Goal: Check status: Check status

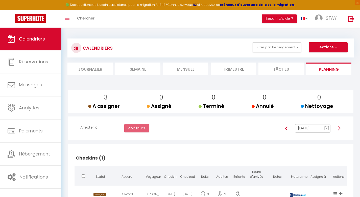
click at [181, 71] on li "Mensuel" at bounding box center [185, 68] width 45 height 12
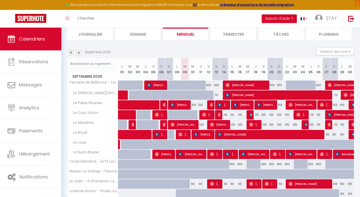
scroll to position [68, 0]
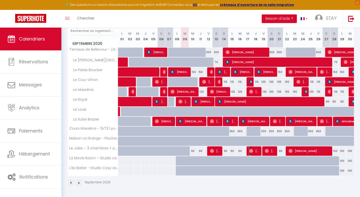
click at [256, 149] on span "[PERSON_NAME]" at bounding box center [254, 151] width 10 height 10
select select "OK"
select select "0"
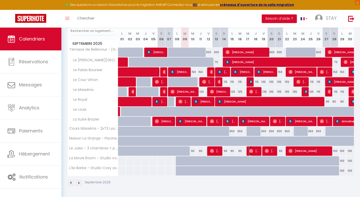
select select "1"
select select
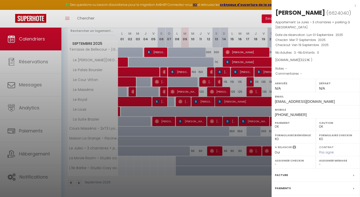
click at [227, 153] on div at bounding box center [180, 98] width 360 height 197
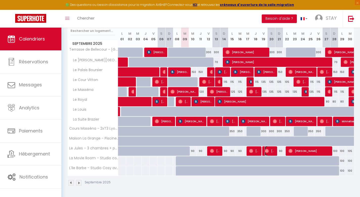
click at [266, 152] on img at bounding box center [267, 151] width 4 height 4
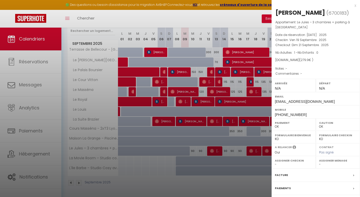
click at [227, 151] on div at bounding box center [180, 98] width 360 height 197
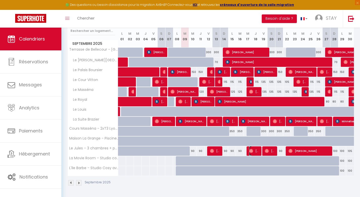
click at [255, 150] on span "[PERSON_NAME]" at bounding box center [254, 151] width 10 height 10
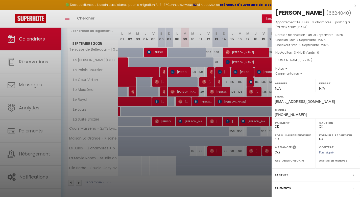
click at [243, 126] on div at bounding box center [180, 98] width 360 height 197
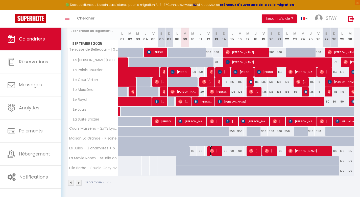
click at [215, 153] on span "[PERSON_NAME]" at bounding box center [215, 151] width 10 height 10
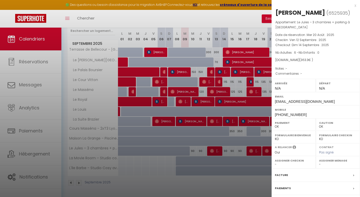
click at [246, 143] on div at bounding box center [180, 98] width 360 height 197
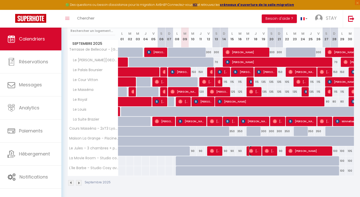
click at [251, 152] on img at bounding box center [251, 151] width 4 height 4
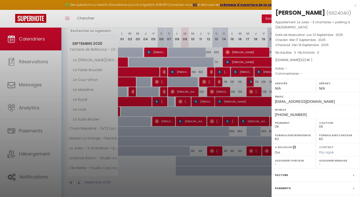
click at [215, 152] on div at bounding box center [180, 98] width 360 height 197
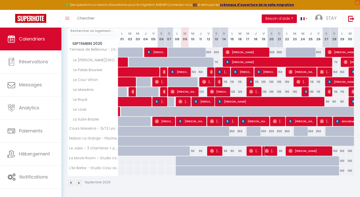
click at [274, 153] on span "[PERSON_NAME]" at bounding box center [270, 151] width 10 height 10
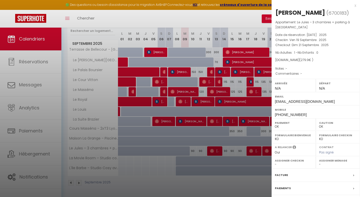
click at [222, 140] on div at bounding box center [180, 98] width 360 height 197
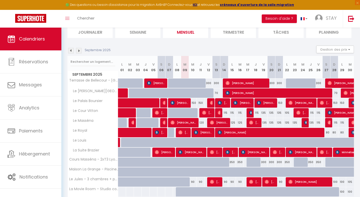
scroll to position [36, 0]
